Goal: Task Accomplishment & Management: Complete application form

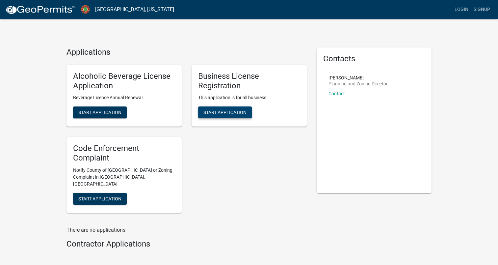
click at [214, 114] on span "Start Application" at bounding box center [225, 112] width 43 height 5
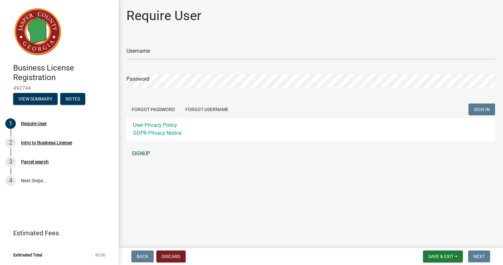
click at [144, 153] on link "SIGNUP" at bounding box center [311, 153] width 369 height 13
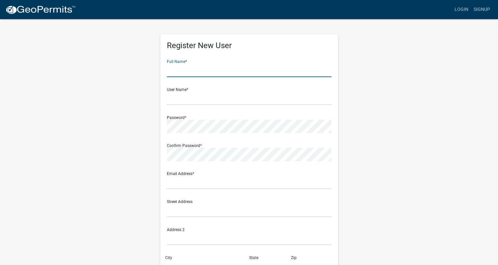
click at [203, 70] on input "text" at bounding box center [249, 71] width 165 height 14
click at [203, 70] on input "[PERSON_NAME]" at bounding box center [249, 71] width 165 height 14
type input "[PERSON_NAME]"
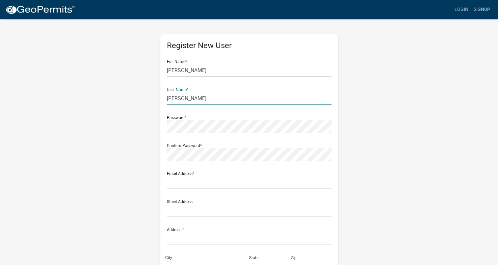
type input "[PERSON_NAME]"
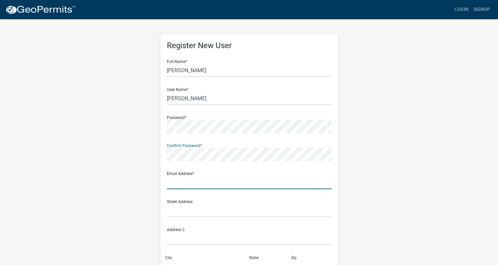
click at [206, 182] on div "Email Address *" at bounding box center [249, 177] width 165 height 23
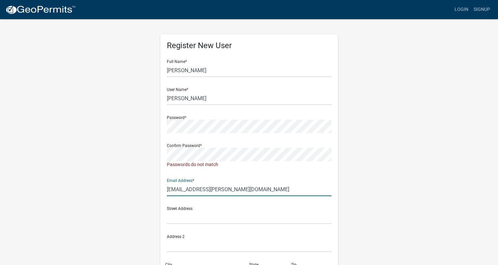
type input "[EMAIL_ADDRESS][PERSON_NAME][DOMAIN_NAME]"
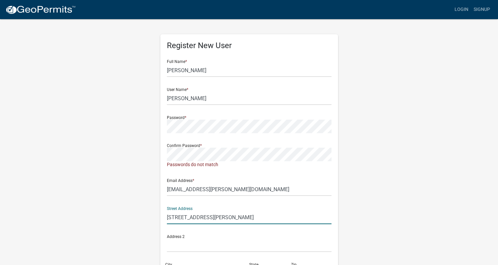
type input "243 Jackson Ridge Drive"
click at [144, 209] on div "Register New User Full Name * Justin Andresen User Name * Justin Andresen Passw…" at bounding box center [250, 197] width 376 height 359
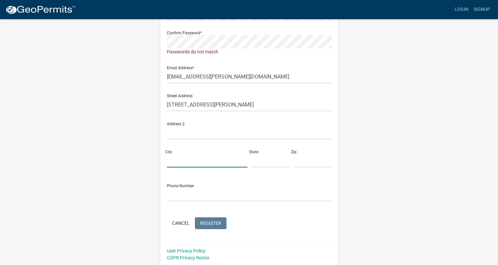
click at [177, 160] on input "City" at bounding box center [207, 161] width 81 height 14
type input "Monticello"
type input "GA"
type input "31064"
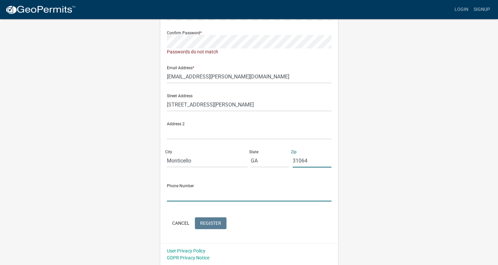
click at [182, 194] on input "text" at bounding box center [249, 195] width 165 height 14
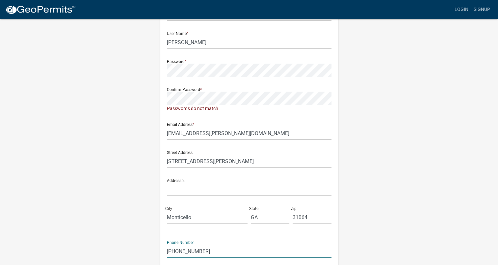
scroll to position [22, 0]
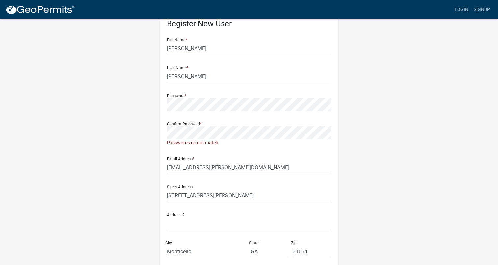
type input "404-883-5773"
click at [164, 140] on div "Register New User Full Name * Justin Andresen User Name * Justin Andresen Passw…" at bounding box center [249, 174] width 178 height 322
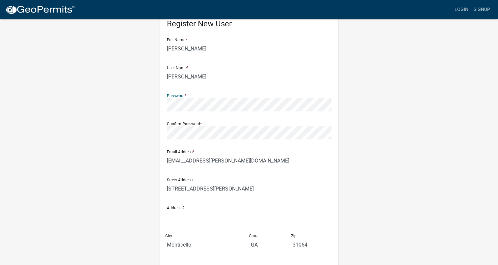
click at [164, 109] on div "Register New User Full Name * Justin Andresen User Name * Justin Andresen Passw…" at bounding box center [249, 170] width 178 height 315
click at [341, 155] on div "Register New User Full Name * Justin Andresen User Name * Justin Andresen Passw…" at bounding box center [249, 173] width 188 height 353
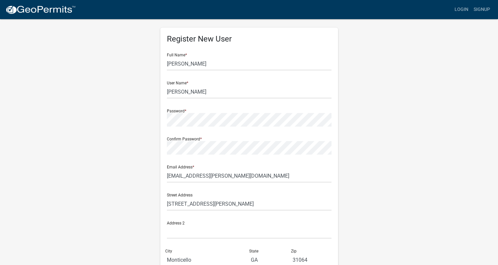
scroll to position [0, 0]
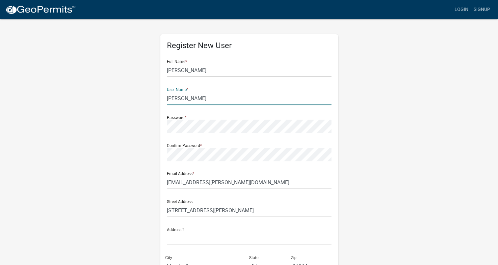
drag, startPoint x: 207, startPoint y: 98, endPoint x: 158, endPoint y: 100, distance: 48.5
click at [158, 100] on div "Register New User Full Name * Justin Andresen User Name * Justin Andresen Passw…" at bounding box center [249, 194] width 188 height 353
type input "J"
type input "WIN Home Inspection"
click at [358, 140] on div "Register New User Full Name * Justin Andresen User Name * WIN Home Inspection P…" at bounding box center [250, 194] width 376 height 353
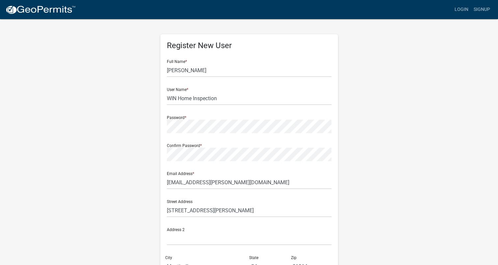
scroll to position [106, 0]
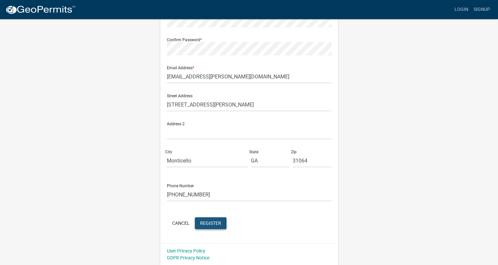
click at [207, 221] on span "Register" at bounding box center [210, 222] width 21 height 5
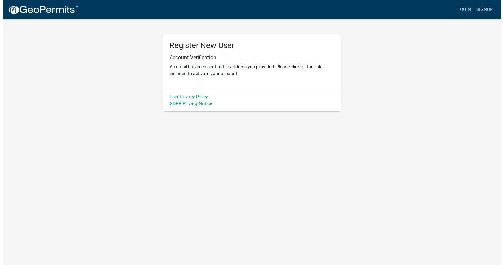
scroll to position [0, 0]
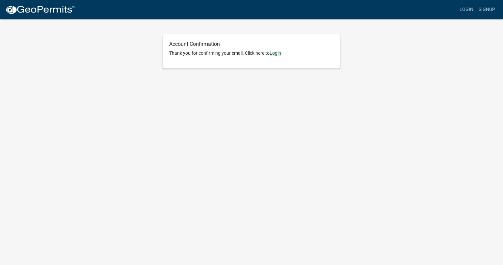
click at [277, 53] on link "Login" at bounding box center [276, 52] width 12 height 5
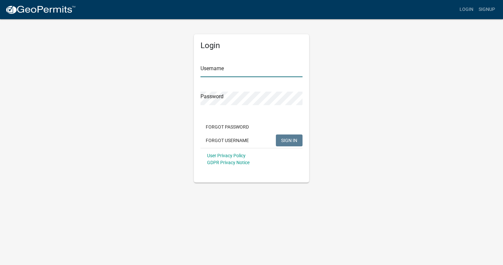
type input "WIN Home Inspection"
drag, startPoint x: 243, startPoint y: 71, endPoint x: 293, endPoint y: 140, distance: 85.2
click at [293, 140] on form "Username WIN Home Inspection Password Forgot Password Forgot Username SIGN IN U…" at bounding box center [252, 112] width 102 height 116
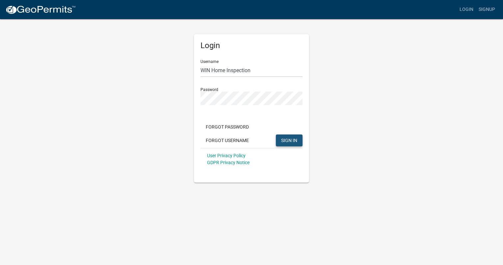
click at [298, 139] on button "SIGN IN" at bounding box center [289, 140] width 27 height 12
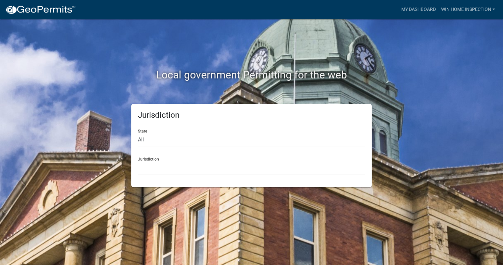
drag, startPoint x: 229, startPoint y: 148, endPoint x: 216, endPoint y: 166, distance: 21.9
click at [216, 166] on form "State All Colorado Georgia Indiana Iowa Kansas Minnesota Ohio South Carolina Wi…" at bounding box center [251, 149] width 227 height 51
click at [170, 165] on select "Custer County, Colorado Carroll County, Georgia Cook County, Georgia Crawford C…" at bounding box center [251, 168] width 227 height 14
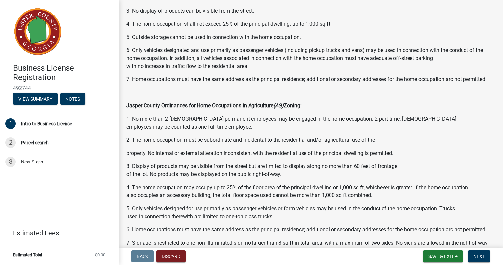
scroll to position [460, 0]
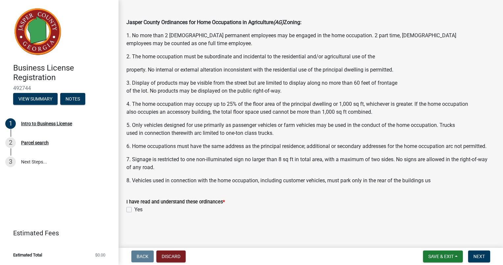
click at [243, 218] on wm-data-entity-input "I have read and understand these ordinances * Yes" at bounding box center [311, 205] width 369 height 30
click at [132, 209] on div "Yes" at bounding box center [311, 210] width 369 height 8
click at [134, 210] on label "Yes" at bounding box center [138, 210] width 8 height 8
click at [134, 210] on input "Yes" at bounding box center [136, 208] width 4 height 4
checkbox input "true"
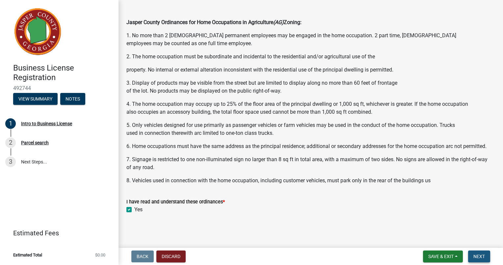
click at [485, 257] on span "Next" at bounding box center [480, 256] width 12 height 5
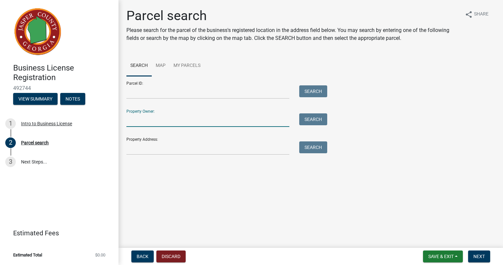
click at [164, 123] on input "Property Owner:" at bounding box center [208, 120] width 163 height 14
type input "[PERSON_NAME]"
click at [305, 115] on button "Search" at bounding box center [313, 119] width 28 height 12
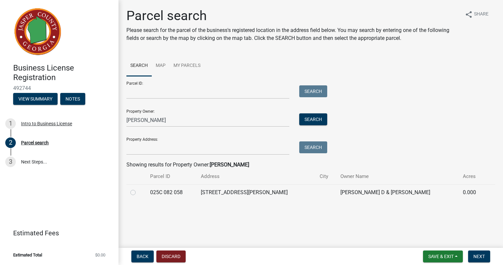
click at [138, 188] on label at bounding box center [138, 188] width 0 height 0
click at [138, 193] on 058 "radio" at bounding box center [140, 190] width 4 height 4
radio 058 "true"
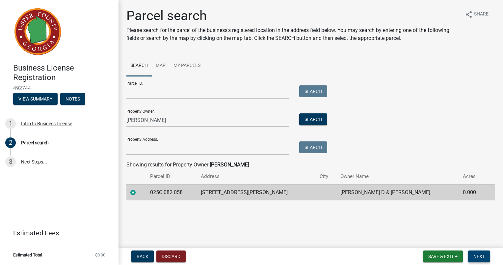
click at [481, 256] on span "Next" at bounding box center [480, 256] width 12 height 5
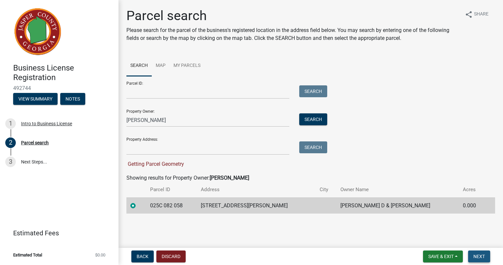
click at [477, 256] on span "Next" at bounding box center [480, 256] width 12 height 5
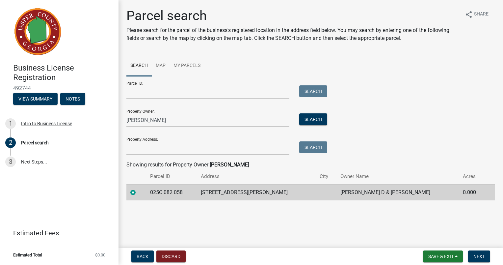
click at [133, 195] on div at bounding box center [136, 192] width 12 height 8
click at [138, 188] on label at bounding box center [138, 188] width 0 height 0
click at [138, 192] on 058 "radio" at bounding box center [140, 190] width 4 height 4
click at [478, 257] on span "Next" at bounding box center [480, 256] width 12 height 5
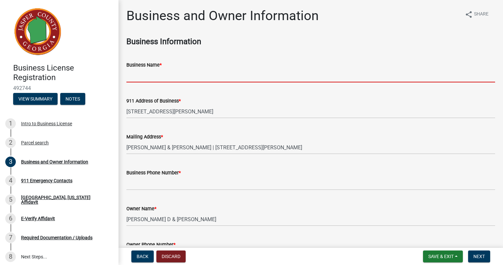
click at [219, 74] on input "Business Name *" at bounding box center [311, 76] width 369 height 14
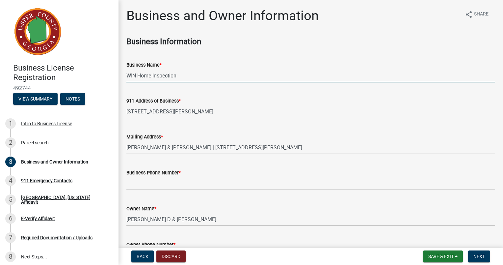
type input "WIN Home Inspection"
click at [329, 102] on div "911 Address of Business *" at bounding box center [311, 101] width 369 height 8
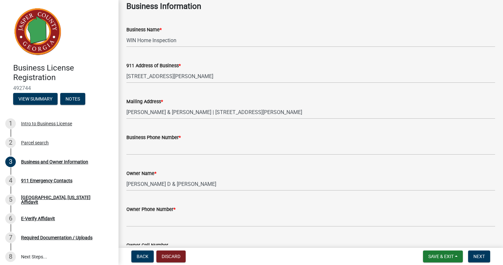
scroll to position [36, 0]
click at [184, 142] on input "Business Phone Number *" at bounding box center [311, 148] width 369 height 14
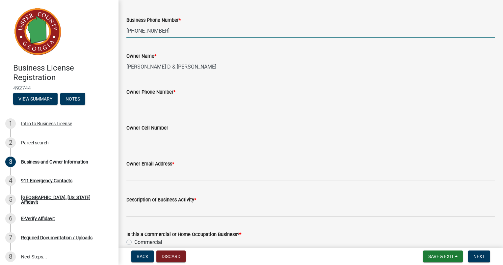
scroll to position [153, 0]
type input "678-203-6617"
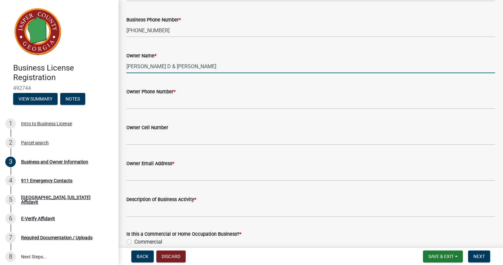
drag, startPoint x: 207, startPoint y: 65, endPoint x: 193, endPoint y: 67, distance: 14.4
click at [193, 67] on input "[PERSON_NAME] D & [PERSON_NAME]" at bounding box center [311, 67] width 369 height 14
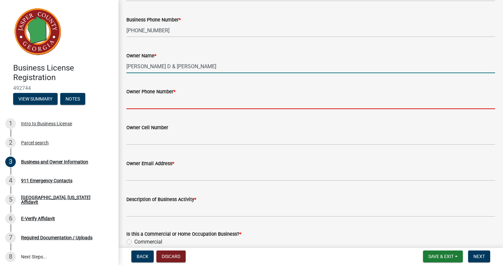
click at [248, 102] on input "Owner Phone Number *" at bounding box center [311, 103] width 369 height 14
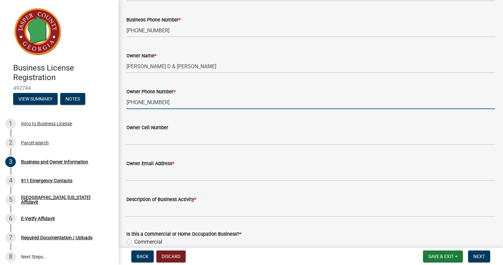
type input "404-883-5773"
click at [319, 141] on input "Owner Cell Number" at bounding box center [311, 138] width 369 height 14
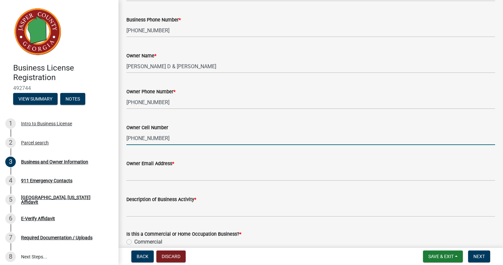
type input "404-883-5773"
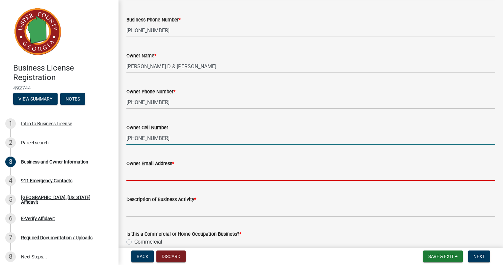
click at [278, 167] on input "Owner Email Address *" at bounding box center [311, 174] width 369 height 14
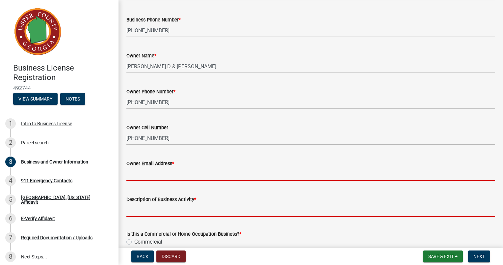
click at [155, 207] on form "Description of Business Activity *" at bounding box center [311, 205] width 369 height 21
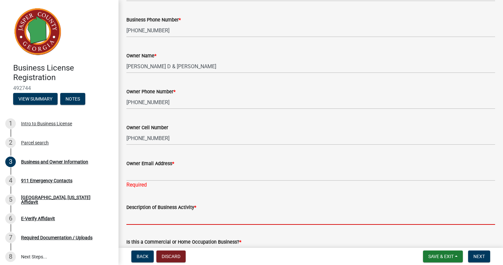
click at [267, 124] on div "Owner Cell Number" at bounding box center [311, 128] width 369 height 8
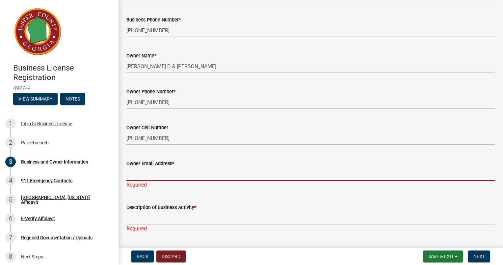
click at [174, 176] on input "Owner Email Address *" at bounding box center [311, 174] width 369 height 14
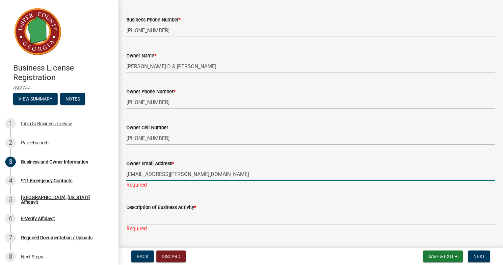
type input "jandresen@wini.com"
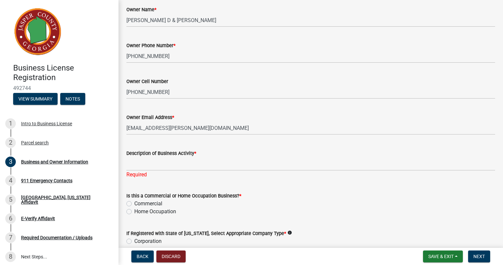
scroll to position [199, 0]
click at [137, 164] on input "Description of Business Activity *" at bounding box center [311, 164] width 369 height 14
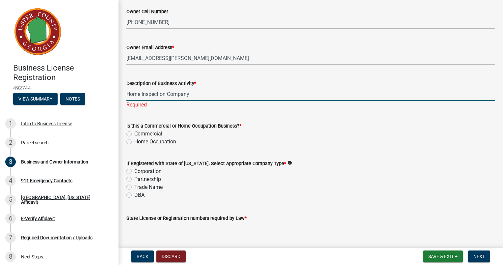
scroll to position [268, 0]
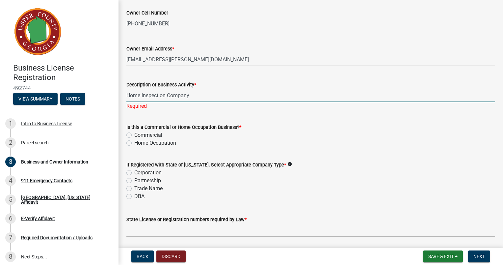
type input "Home Inspection Company"
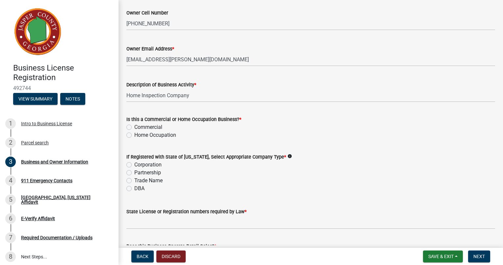
click at [130, 134] on div "Is this a Commercial or Home Occupation Business? * Commercial Home Occupation" at bounding box center [311, 127] width 369 height 24
click at [134, 127] on label "Commercial" at bounding box center [148, 127] width 28 height 8
click at [134, 127] on input "Commercial" at bounding box center [136, 125] width 4 height 4
radio input "true"
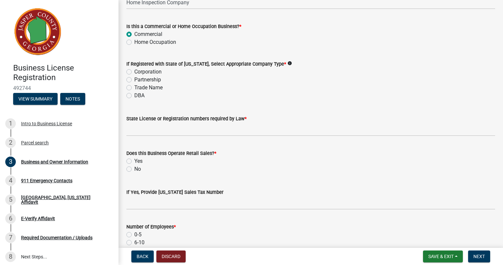
scroll to position [370, 0]
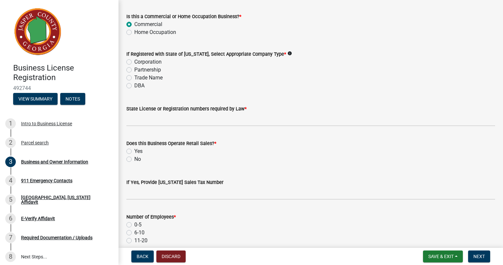
click at [134, 158] on label "No" at bounding box center [137, 159] width 7 height 8
click at [134, 158] on input "No" at bounding box center [136, 157] width 4 height 4
radio input "true"
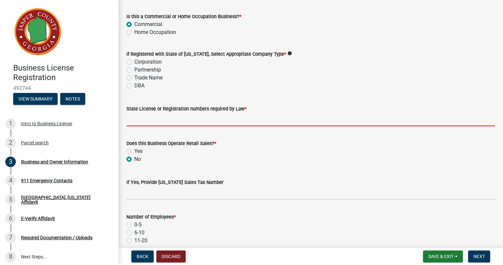
click at [137, 117] on input "State License or Registration numbers required by Law *" at bounding box center [311, 120] width 369 height 14
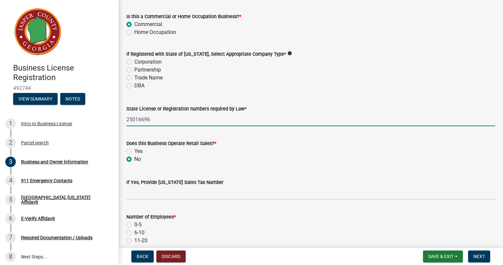
type input "25016696"
click at [134, 62] on label "Corporation" at bounding box center [147, 62] width 27 height 8
click at [134, 62] on input "Corporation" at bounding box center [136, 60] width 4 height 4
radio input "true"
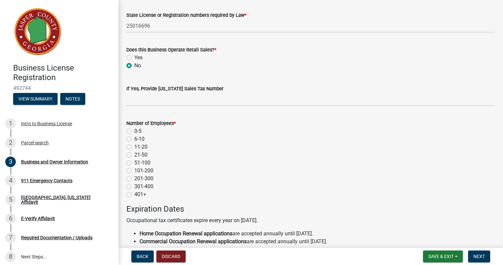
scroll to position [485, 0]
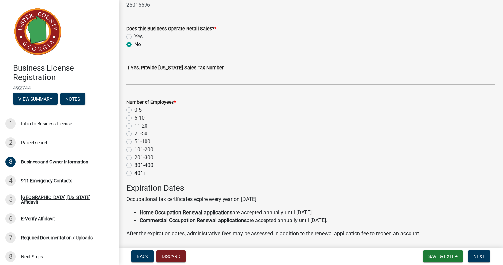
click at [134, 111] on label "0-5" at bounding box center [137, 110] width 7 height 8
click at [134, 110] on input "0-5" at bounding box center [136, 108] width 4 height 4
radio input "true"
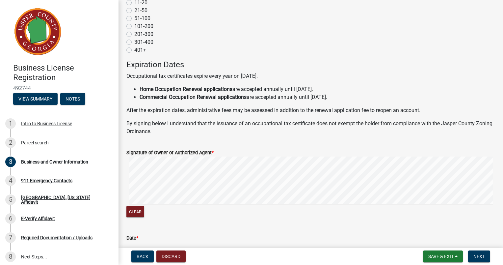
scroll to position [650, 0]
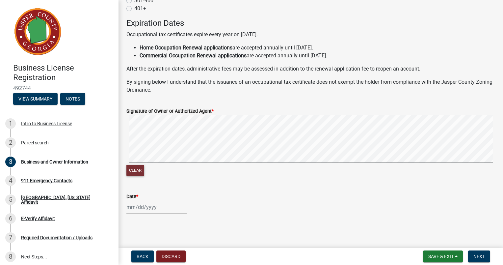
click at [136, 170] on button "Clear" at bounding box center [136, 170] width 18 height 11
click at [131, 174] on button "Clear" at bounding box center [136, 170] width 18 height 11
click at [136, 170] on button "Clear" at bounding box center [136, 170] width 18 height 11
click at [129, 210] on div at bounding box center [157, 207] width 60 height 14
select select "10"
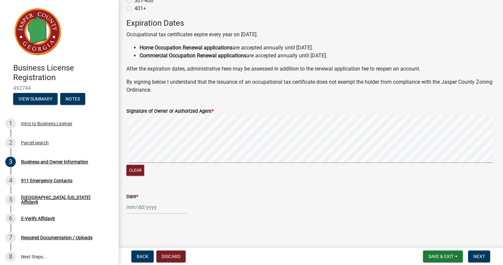
select select "2025"
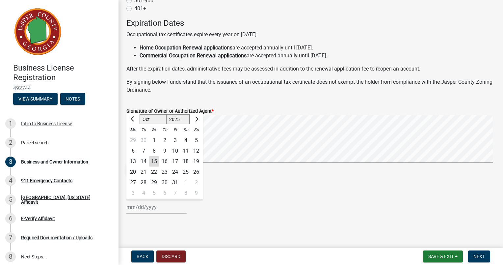
click at [154, 162] on div "15" at bounding box center [154, 161] width 11 height 11
type input "[DATE]"
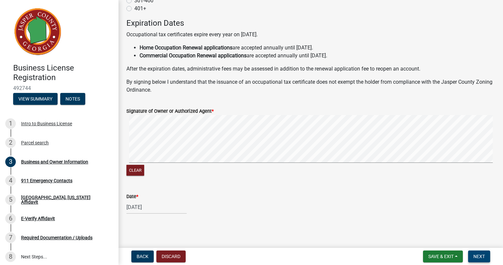
click at [476, 256] on span "Next" at bounding box center [480, 256] width 12 height 5
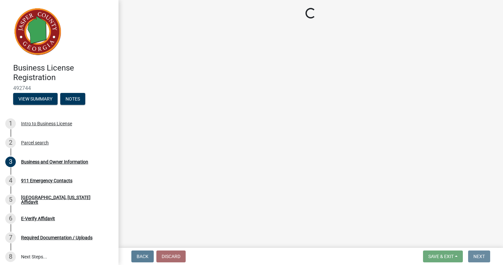
scroll to position [0, 0]
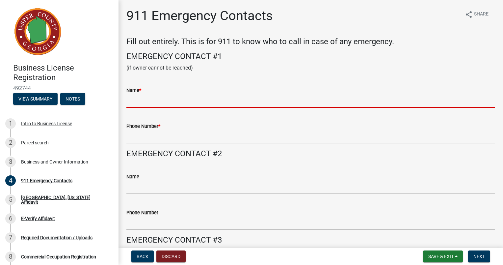
click at [165, 97] on input "Name *" at bounding box center [311, 101] width 369 height 14
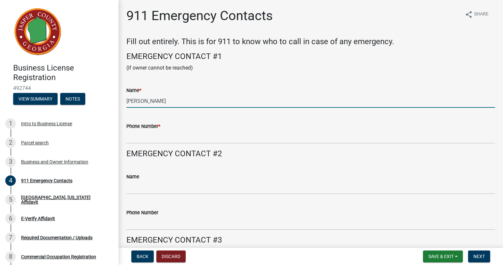
type input "[PERSON_NAME]"
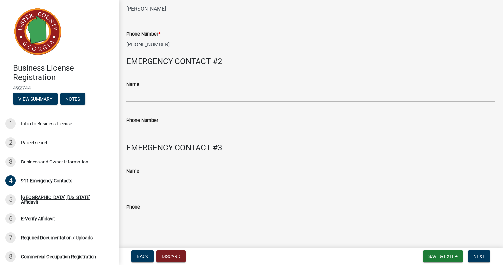
scroll to position [93, 0]
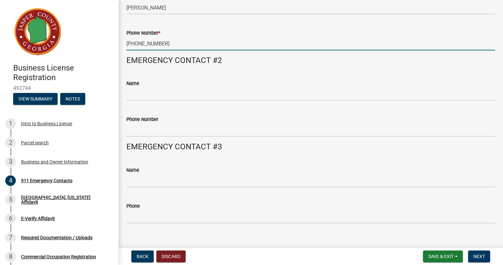
type input "[PHONE_NUMBER]"
click at [170, 96] on input "Name" at bounding box center [311, 94] width 369 height 14
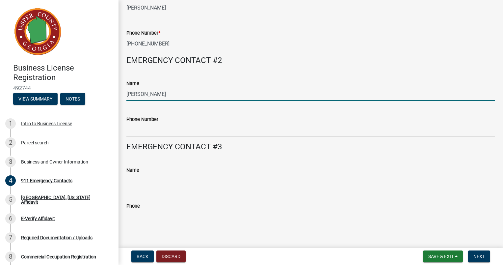
type input "[PERSON_NAME]"
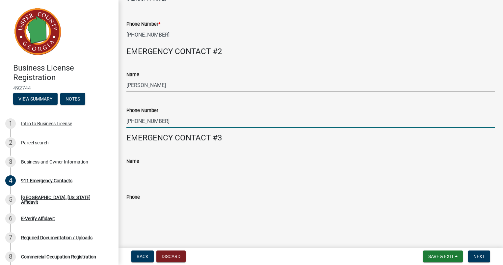
scroll to position [102, 0]
type input "[PHONE_NUMBER]"
click at [479, 255] on span "Next" at bounding box center [480, 256] width 12 height 5
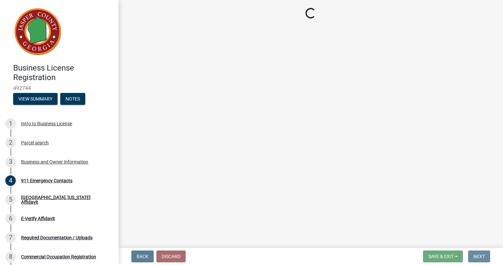
scroll to position [0, 0]
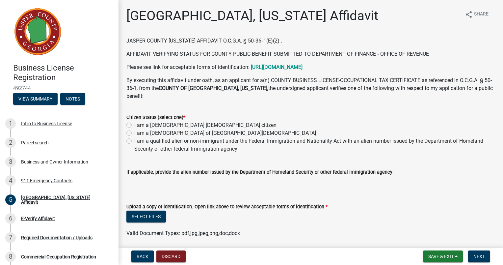
click at [142, 121] on label "I am a United States citizen" at bounding box center [205, 125] width 142 height 8
click at [139, 121] on input "I am a United States citizen" at bounding box center [136, 123] width 4 height 4
radio input "true"
click at [287, 67] on strong "http://law.ga.gov/immigration-reports" at bounding box center [277, 67] width 52 height 6
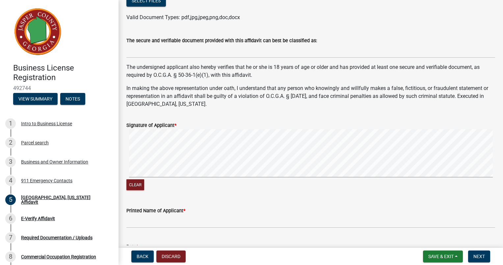
scroll to position [229, 0]
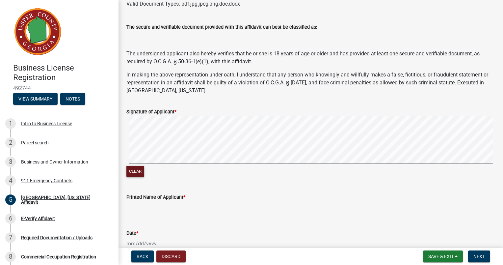
click at [137, 166] on button "Clear" at bounding box center [136, 171] width 18 height 11
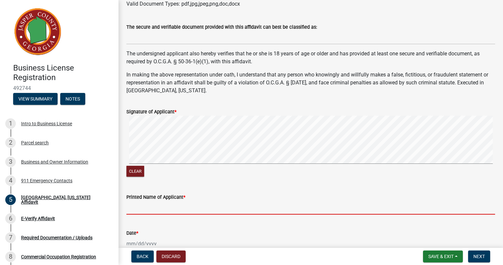
click at [151, 202] on input "Printed Name of Applicant *" at bounding box center [311, 208] width 369 height 14
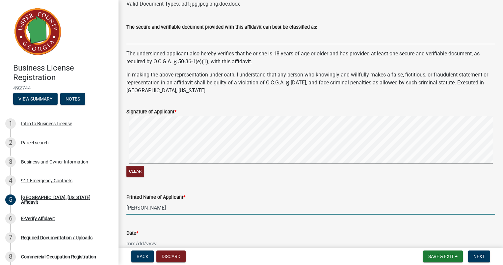
type input "[PERSON_NAME]"
select select "10"
select select "2025"
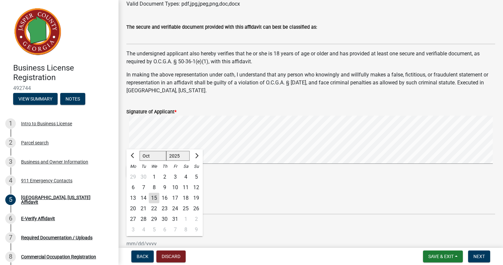
click at [156, 193] on div "15" at bounding box center [154, 198] width 11 height 11
type input "[DATE]"
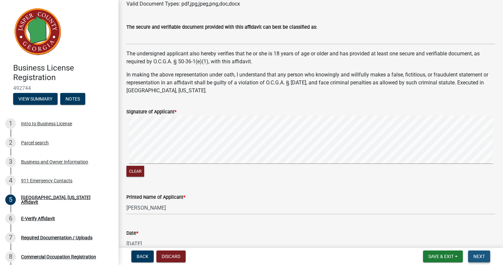
click at [479, 256] on span "Next" at bounding box center [480, 256] width 12 height 5
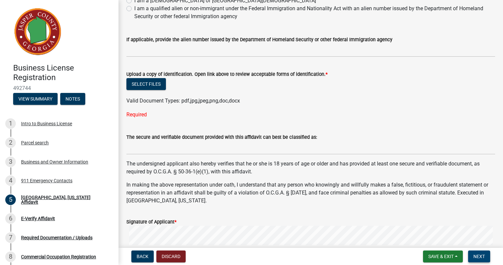
scroll to position [132, 0]
click at [148, 79] on button "Select files" at bounding box center [147, 85] width 40 height 12
click at [150, 79] on button "Select files" at bounding box center [147, 85] width 40 height 12
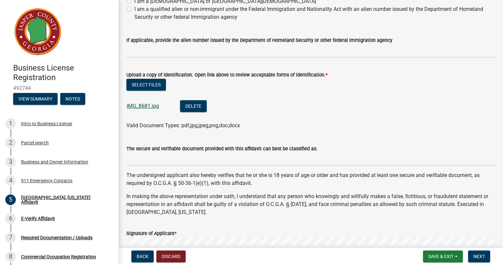
click at [143, 103] on link "IMG_8681.jpg" at bounding box center [143, 106] width 32 height 6
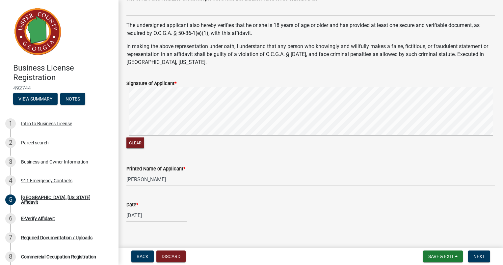
scroll to position [282, 0]
click at [478, 255] on span "Next" at bounding box center [480, 256] width 12 height 5
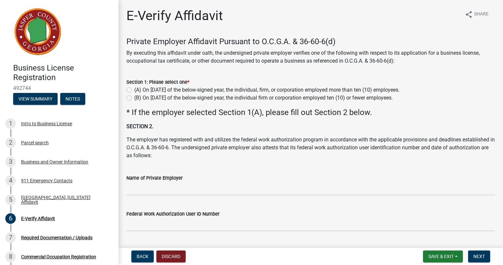
scroll to position [10, 0]
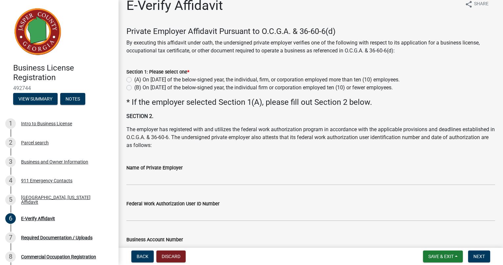
click at [134, 89] on label "(B) On [DATE] of the below-signed year, the individual firm or corporation empl…" at bounding box center [263, 88] width 259 height 8
click at [134, 88] on input "(B) On [DATE] of the below-signed year, the individual firm or corporation empl…" at bounding box center [136, 86] width 4 height 4
radio input "true"
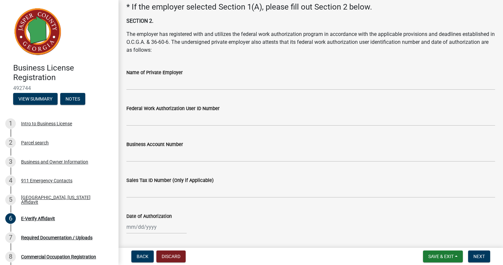
scroll to position [125, 0]
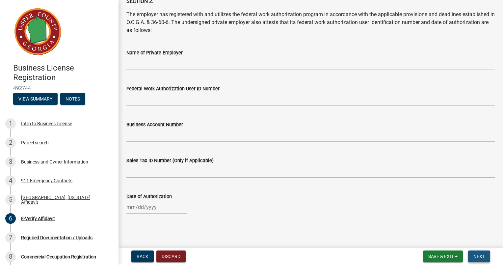
click at [483, 256] on span "Next" at bounding box center [480, 256] width 12 height 5
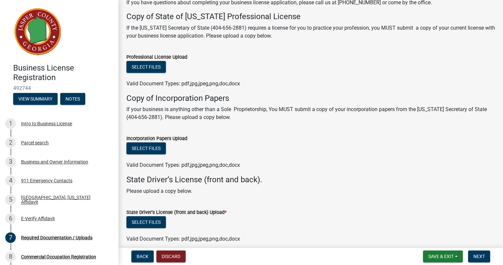
scroll to position [80, 0]
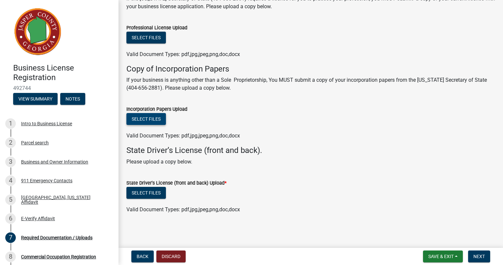
click at [156, 117] on button "Select files" at bounding box center [147, 119] width 40 height 12
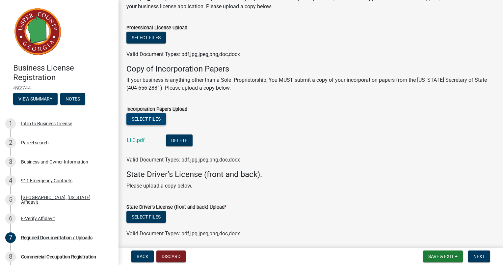
scroll to position [104, 0]
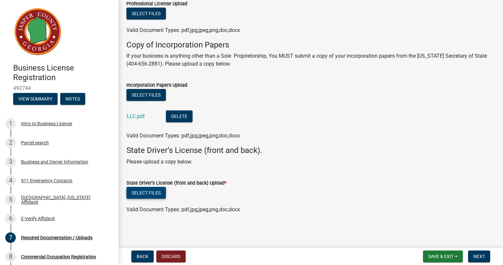
click at [159, 192] on button "Select files" at bounding box center [147, 193] width 40 height 12
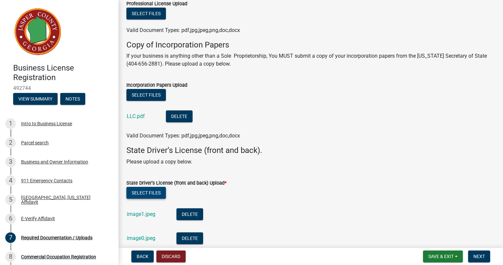
scroll to position [152, 0]
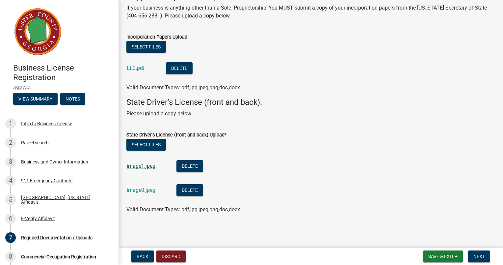
click at [147, 167] on link "image1.jpeg" at bounding box center [141, 166] width 29 height 6
click at [477, 256] on span "Next" at bounding box center [480, 256] width 12 height 5
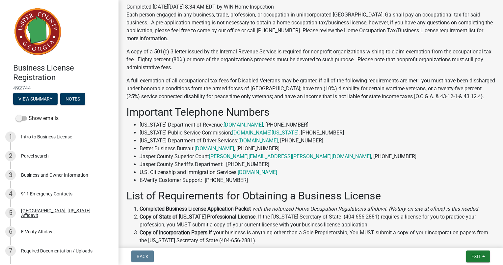
scroll to position [0, 0]
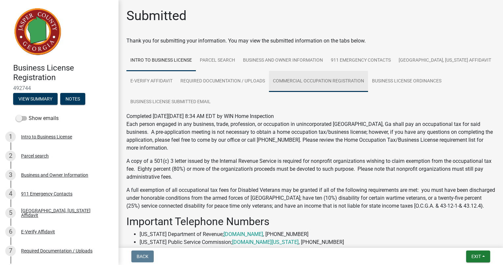
click at [318, 83] on link "Commercial Occupation Registration" at bounding box center [318, 81] width 99 height 21
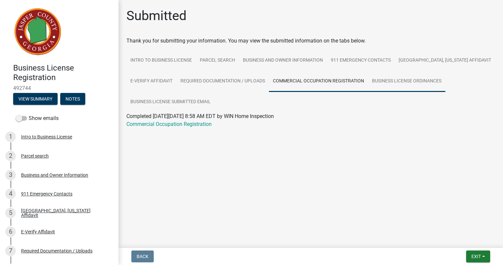
click at [391, 79] on link "Business License Ordinances" at bounding box center [406, 81] width 77 height 21
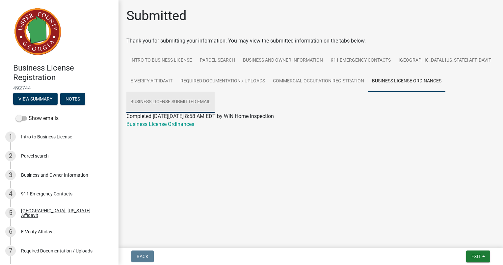
click at [184, 103] on link "Business License Submitted Email" at bounding box center [171, 102] width 88 height 21
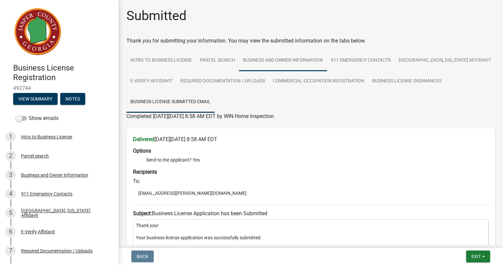
click at [257, 61] on link "Business and Owner Information" at bounding box center [283, 60] width 88 height 21
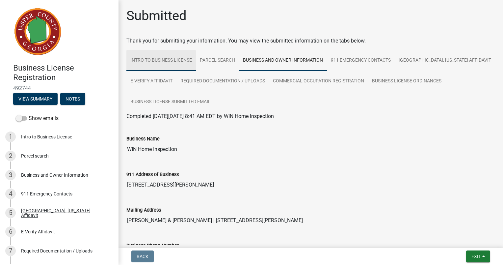
click at [166, 60] on link "Intro to Business License" at bounding box center [162, 60] width 70 height 21
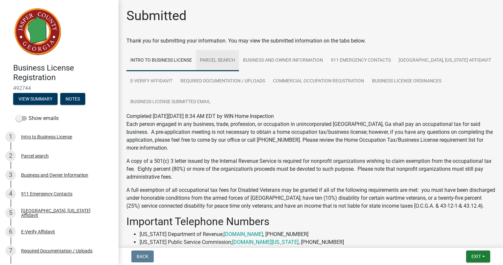
click at [219, 59] on link "Parcel search" at bounding box center [217, 60] width 43 height 21
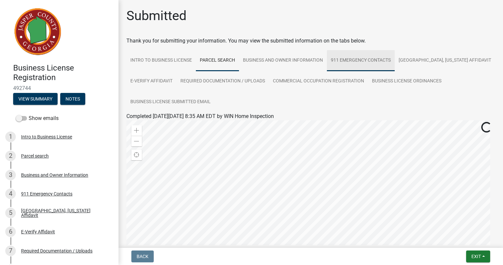
click at [352, 61] on link "911 Emergency Contacts" at bounding box center [361, 60] width 68 height 21
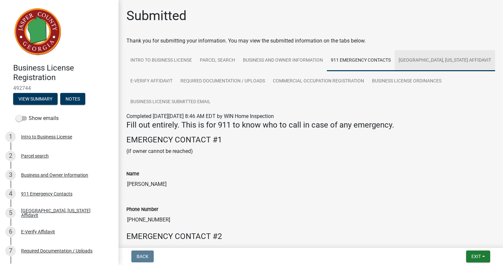
click at [429, 63] on link "[GEOGRAPHIC_DATA], [US_STATE] Affidavit" at bounding box center [445, 60] width 100 height 21
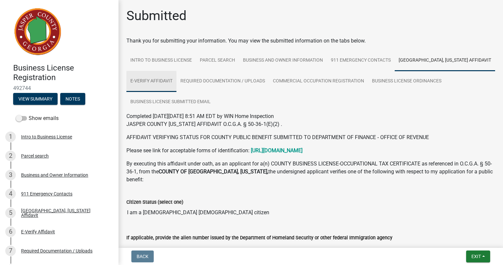
click at [153, 82] on link "E-Verify Affidavit" at bounding box center [152, 81] width 50 height 21
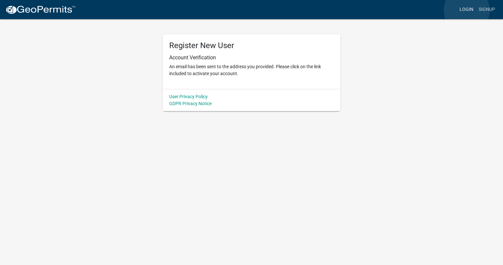
click at [467, 10] on link "Login" at bounding box center [466, 9] width 19 height 13
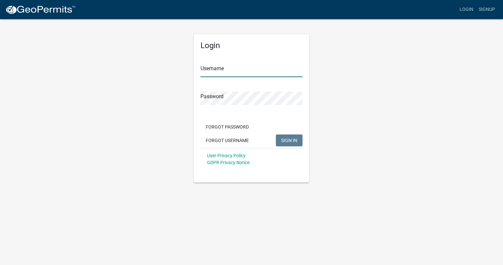
type input "WIN Home Inspection"
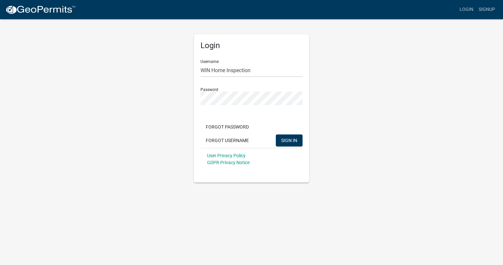
click at [473, 136] on app-login-view "more_horiz Login Signup Login Username WIN Home Inspection Password Forgot Pass…" at bounding box center [251, 91] width 503 height 183
click at [122, 167] on div "Login Username WIN Home Inspection Password Forgot Password Forgot Username SIG…" at bounding box center [252, 100] width 376 height 164
click at [293, 141] on span "SIGN IN" at bounding box center [289, 139] width 16 height 5
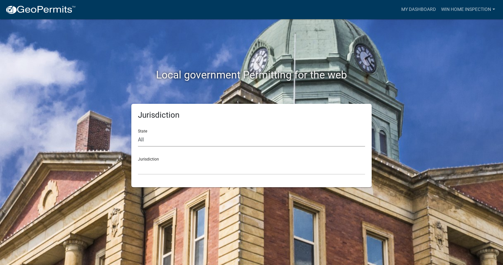
click at [238, 143] on select "All [US_STATE] [US_STATE] [US_STATE] [US_STATE] [US_STATE] [US_STATE] [US_STATE…" at bounding box center [251, 140] width 227 height 14
click at [339, 110] on div "Jurisdiction State All [US_STATE] [US_STATE] [US_STATE] [US_STATE] [US_STATE] […" at bounding box center [251, 145] width 240 height 83
click at [239, 169] on select "[GEOGRAPHIC_DATA], [US_STATE] [GEOGRAPHIC_DATA], [US_STATE][PERSON_NAME][GEOGRA…" at bounding box center [251, 168] width 227 height 14
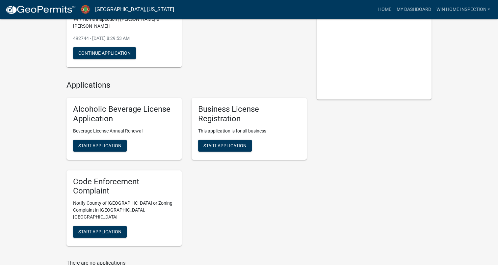
scroll to position [94, 0]
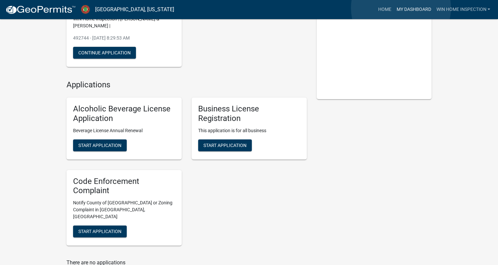
click at [401, 8] on link "My Dashboard" at bounding box center [414, 9] width 40 height 13
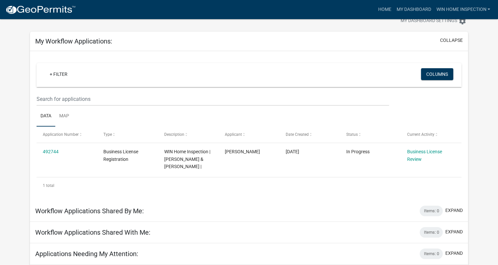
scroll to position [22, 0]
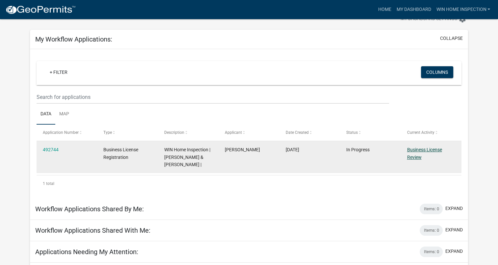
click at [417, 155] on link "Business License Review" at bounding box center [424, 153] width 35 height 13
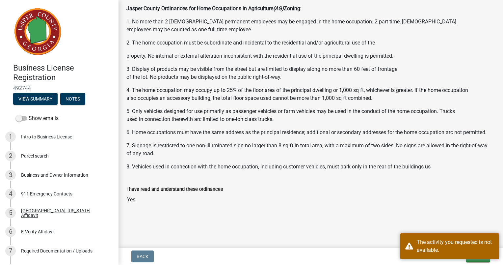
scroll to position [557, 0]
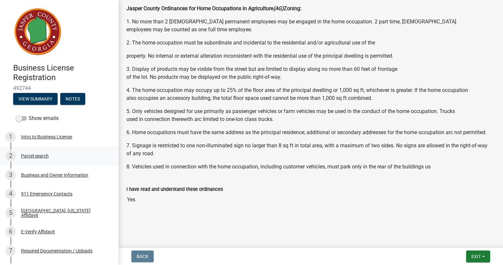
click at [43, 155] on div "Parcel search" at bounding box center [35, 156] width 28 height 5
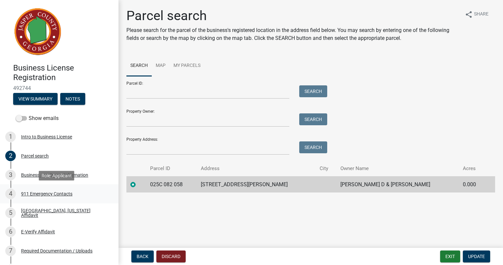
click at [44, 195] on div "911 Emergency Contacts" at bounding box center [46, 193] width 51 height 5
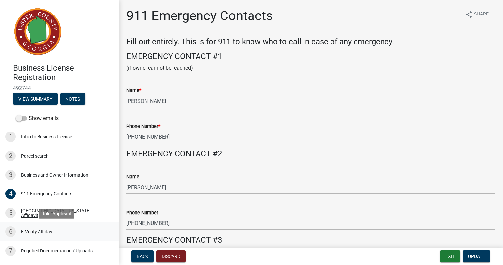
click at [41, 232] on div "E-Verify Affidavit" at bounding box center [38, 231] width 34 height 5
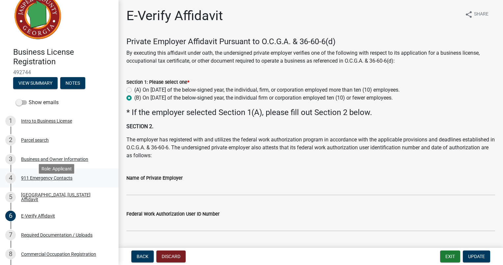
scroll to position [99, 0]
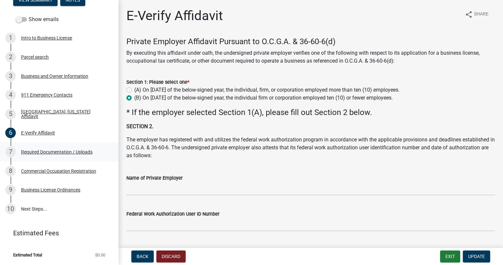
click at [70, 150] on div "Required Documentation / Uploads" at bounding box center [56, 152] width 71 height 5
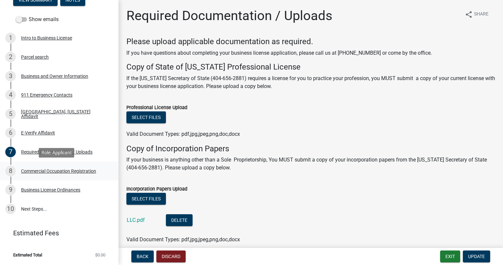
click at [60, 171] on div "Commercial Occupation Registration" at bounding box center [58, 171] width 75 height 5
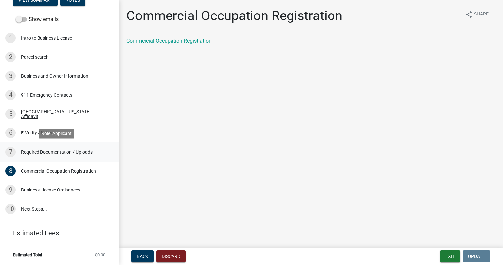
click at [81, 151] on div "Required Documentation / Uploads" at bounding box center [56, 152] width 71 height 5
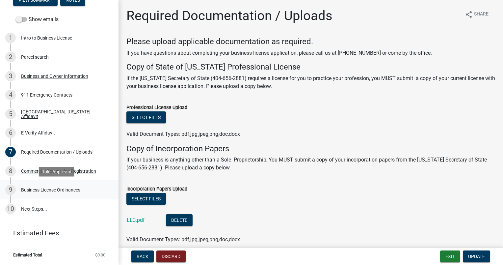
click at [68, 188] on div "Business License Ordinances" at bounding box center [50, 189] width 59 height 5
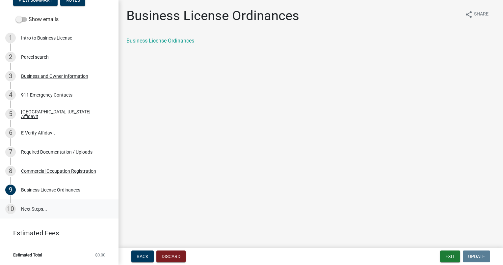
click at [37, 210] on link "10 Next Steps..." at bounding box center [59, 208] width 119 height 19
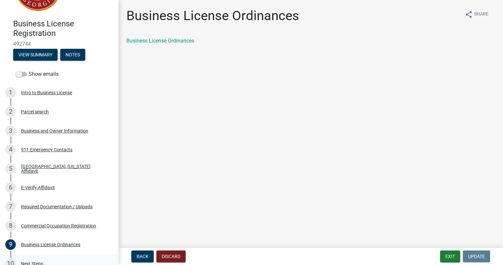
scroll to position [0, 0]
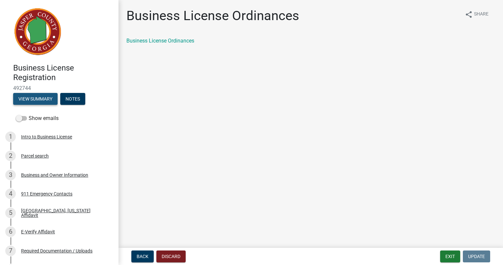
click at [44, 99] on button "View Summary" at bounding box center [35, 99] width 44 height 12
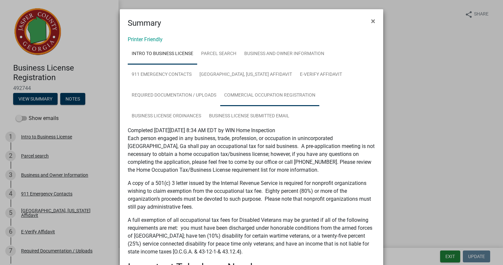
click at [274, 96] on link "Commercial Occupation Registration" at bounding box center [269, 95] width 99 height 21
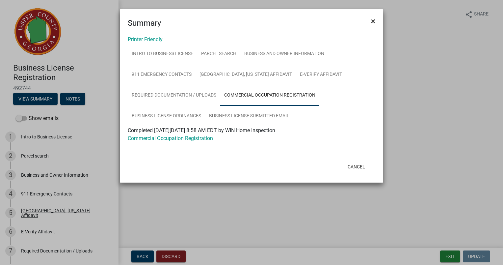
click at [372, 20] on span "×" at bounding box center [373, 20] width 4 height 9
